Goal: Find specific page/section

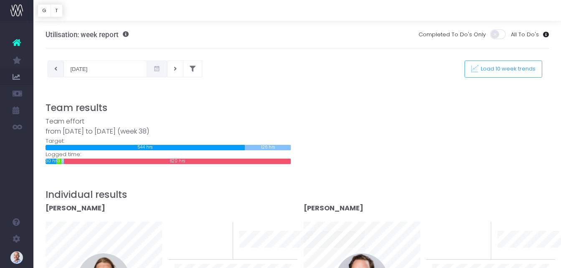
click at [58, 67] on button at bounding box center [56, 69] width 16 height 17
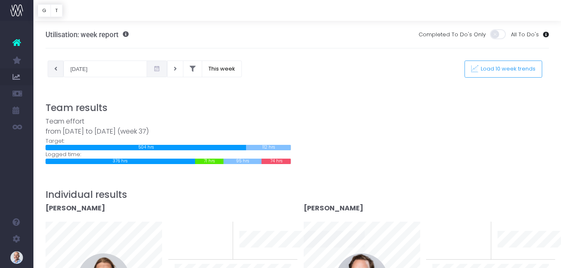
click at [60, 73] on button at bounding box center [56, 69] width 16 height 17
type input "01-09-2025"
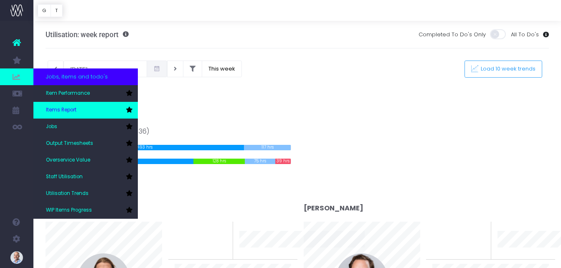
click at [67, 109] on span "Items Report" at bounding box center [61, 111] width 31 height 8
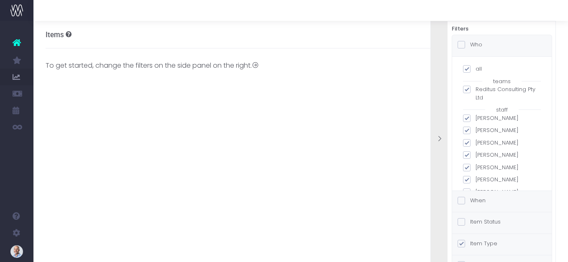
click at [461, 204] on span at bounding box center [461, 201] width 8 height 8
click at [470, 202] on input "When" at bounding box center [472, 198] width 5 height 5
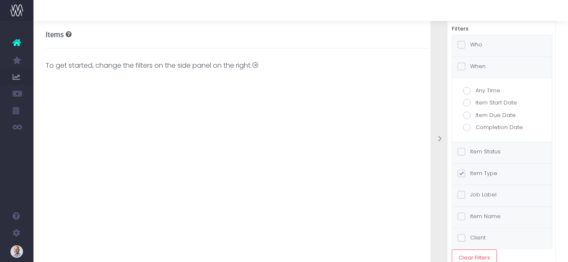
click at [467, 90] on span at bounding box center [467, 91] width 8 height 8
click at [475, 90] on input "Any Time" at bounding box center [477, 89] width 5 height 5
radio input "true"
checkbox input "true"
